Goal: Information Seeking & Learning: Learn about a topic

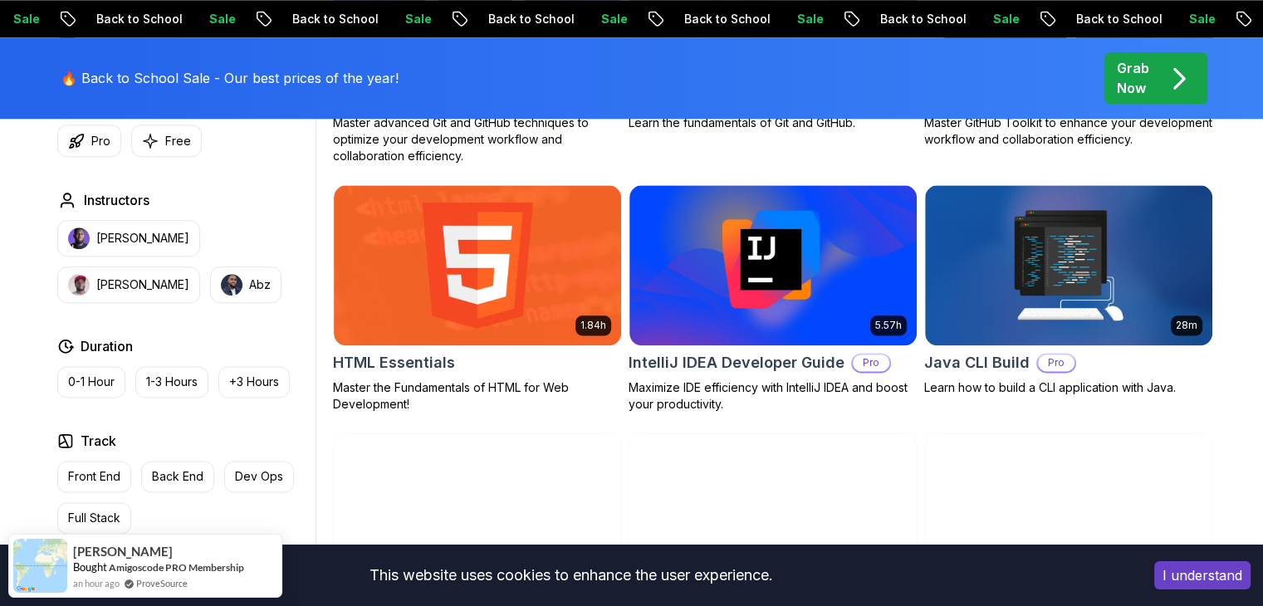
scroll to position [2046, 0]
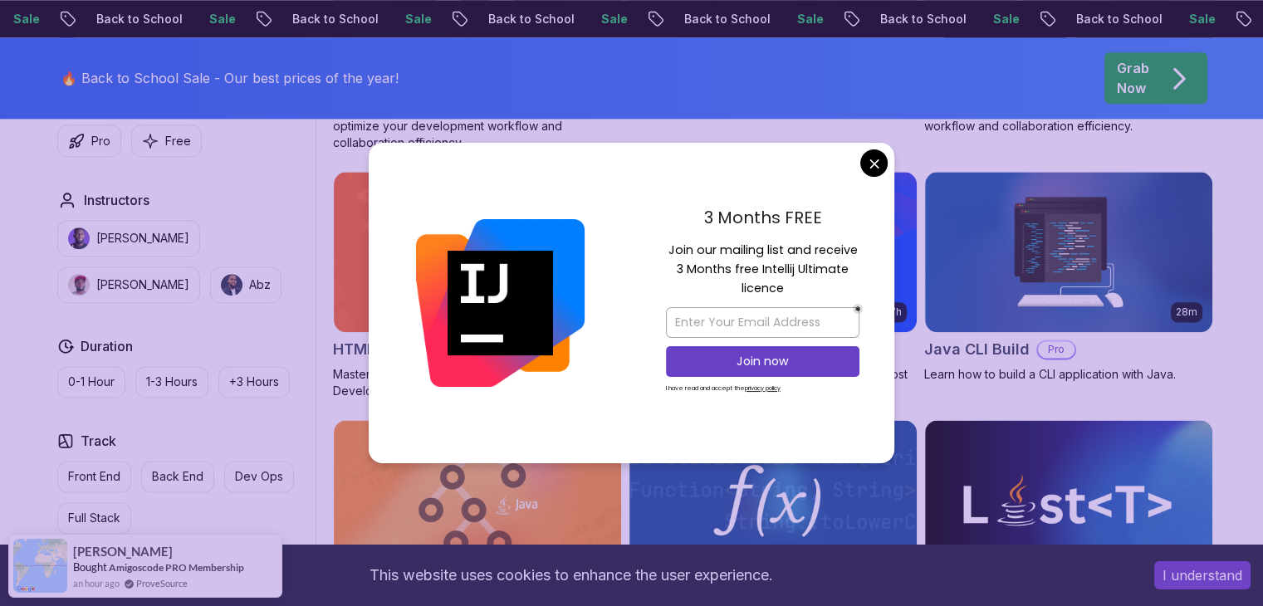
click at [883, 175] on div "3 Months FREE Join our mailing list and receive 3 Months free Intellij Ultimate…" at bounding box center [762, 303] width 263 height 320
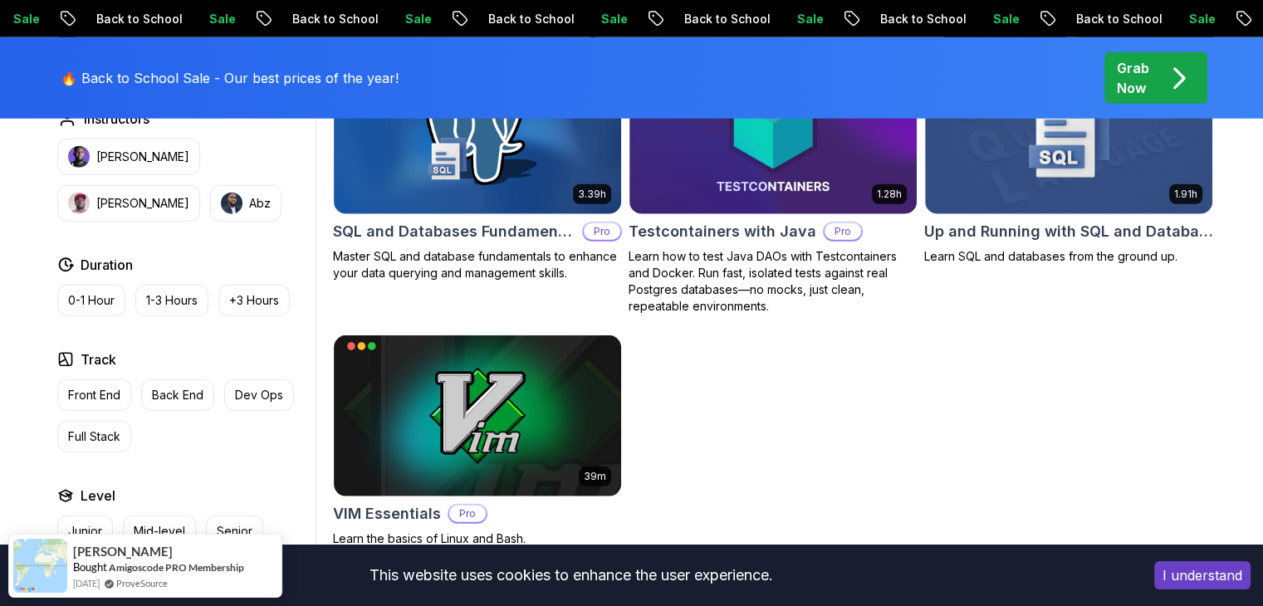
scroll to position [0, 0]
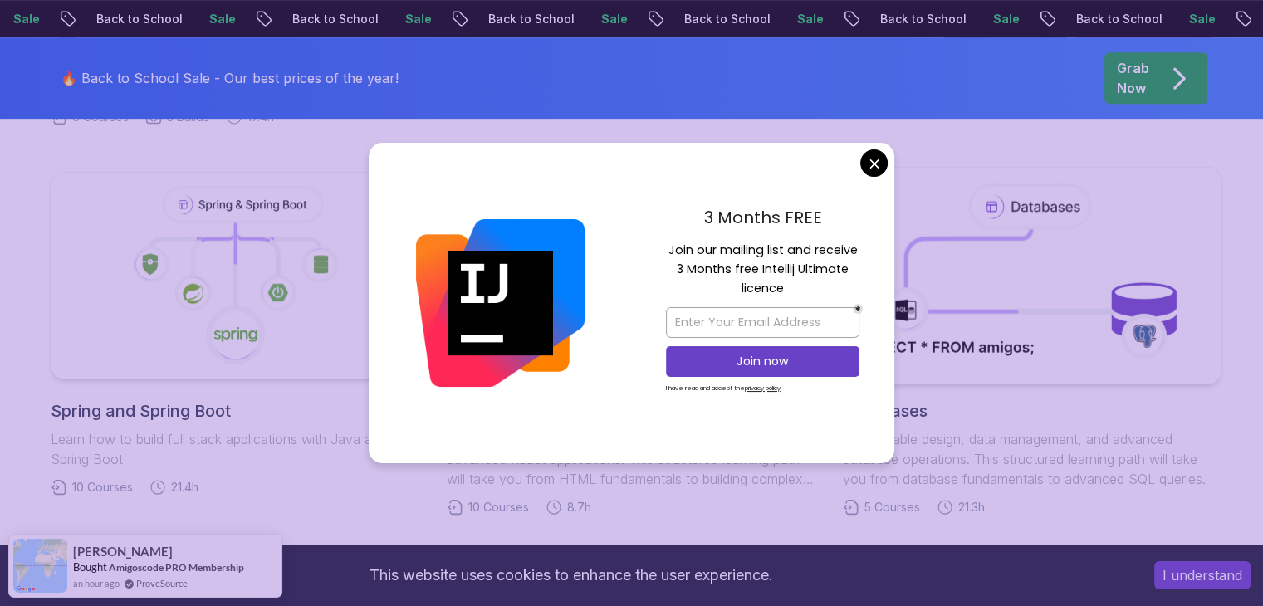
scroll to position [799, 0]
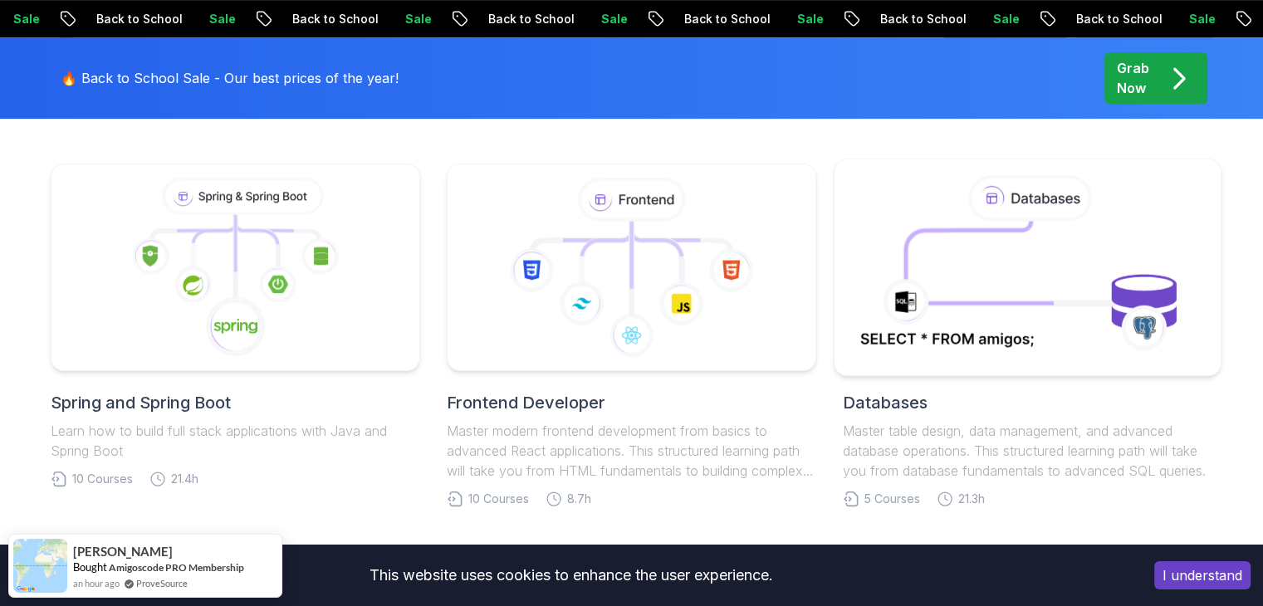
click at [878, 170] on body "Sale Back to School Sale Back to School Sale Back to School Sale Back to School…" at bounding box center [631, 493] width 1263 height 2585
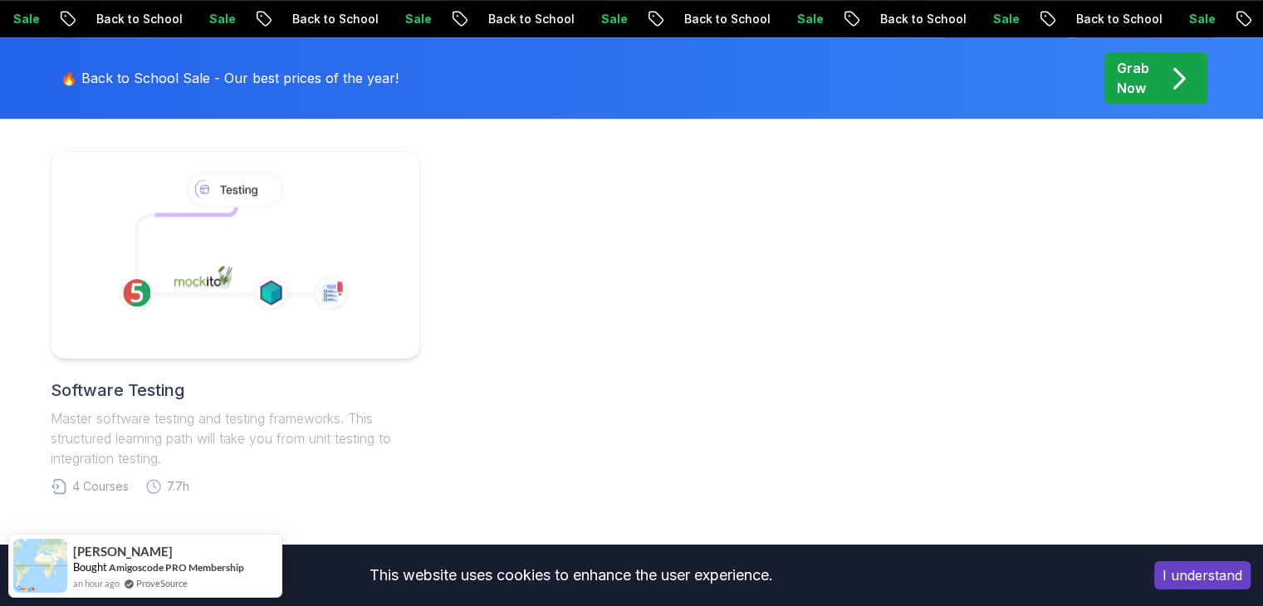
scroll to position [541, 0]
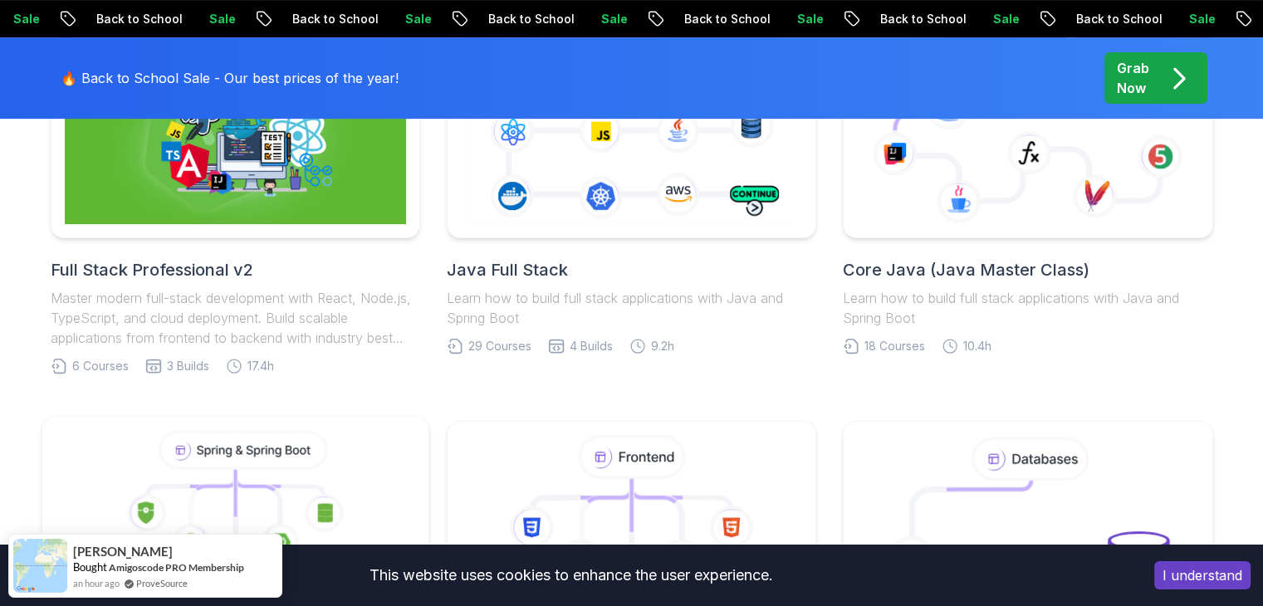
click at [365, 437] on icon at bounding box center [235, 525] width 359 height 188
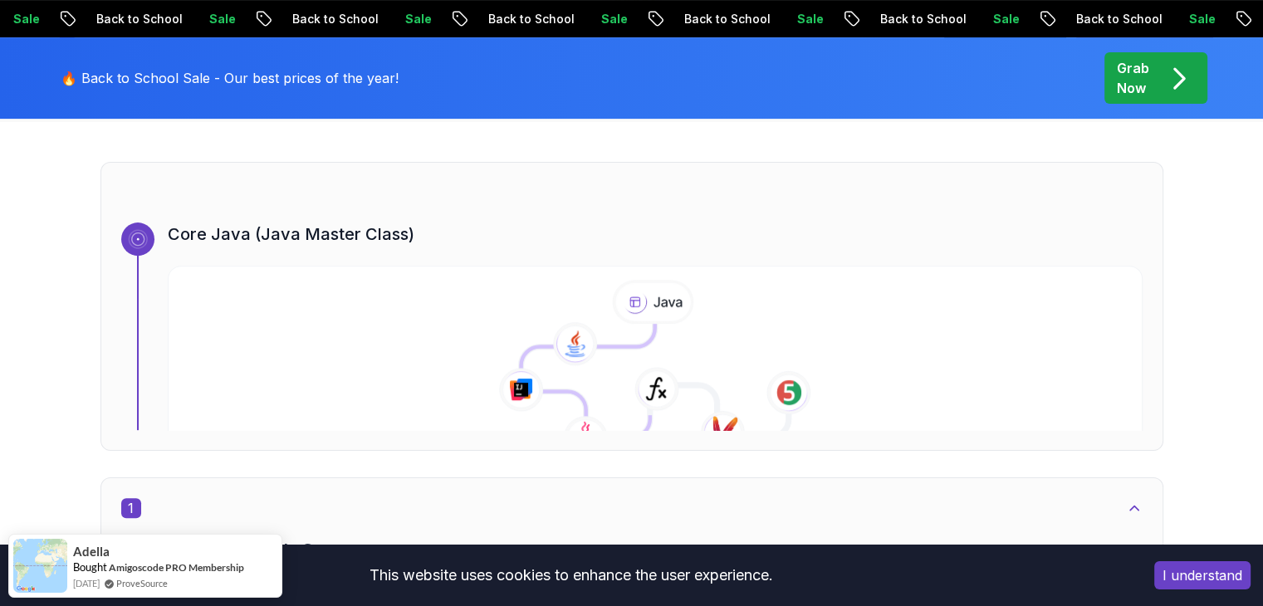
scroll to position [639, 0]
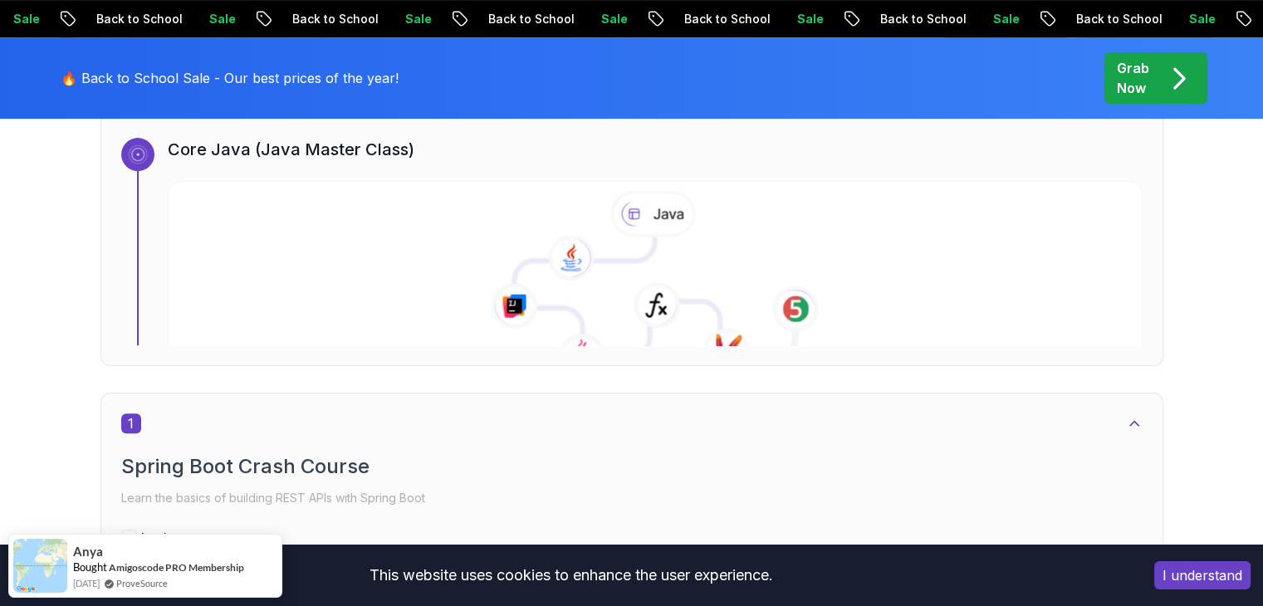
click at [562, 229] on icon at bounding box center [655, 286] width 994 height 190
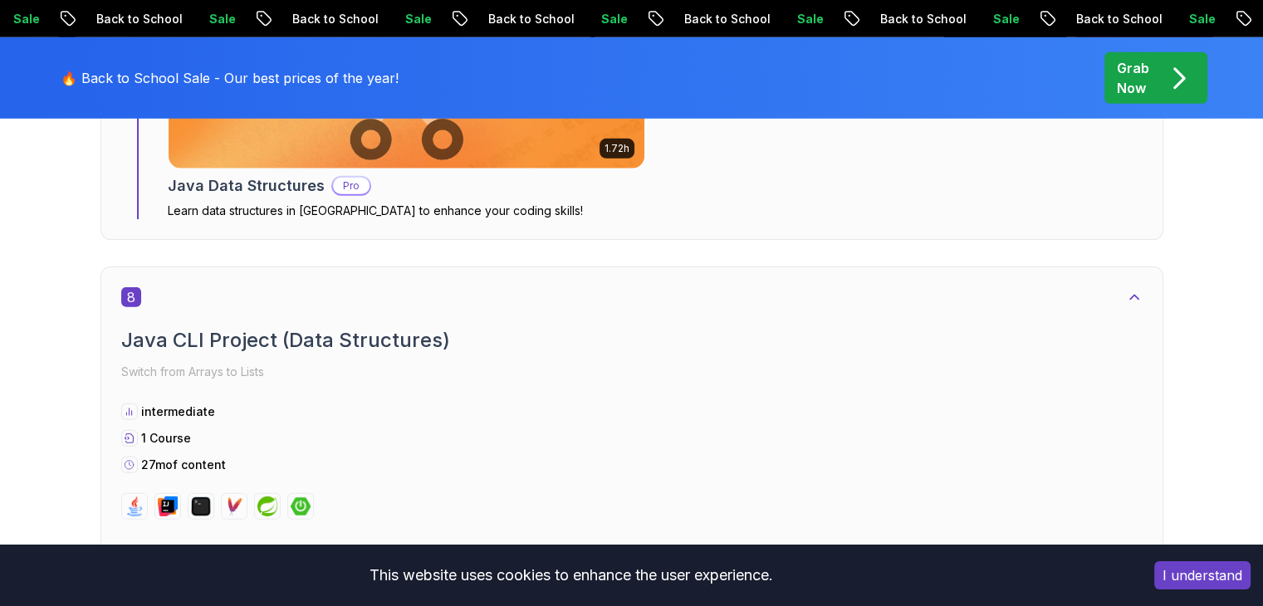
scroll to position [1192, 0]
